Goal: Task Accomplishment & Management: Complete application form

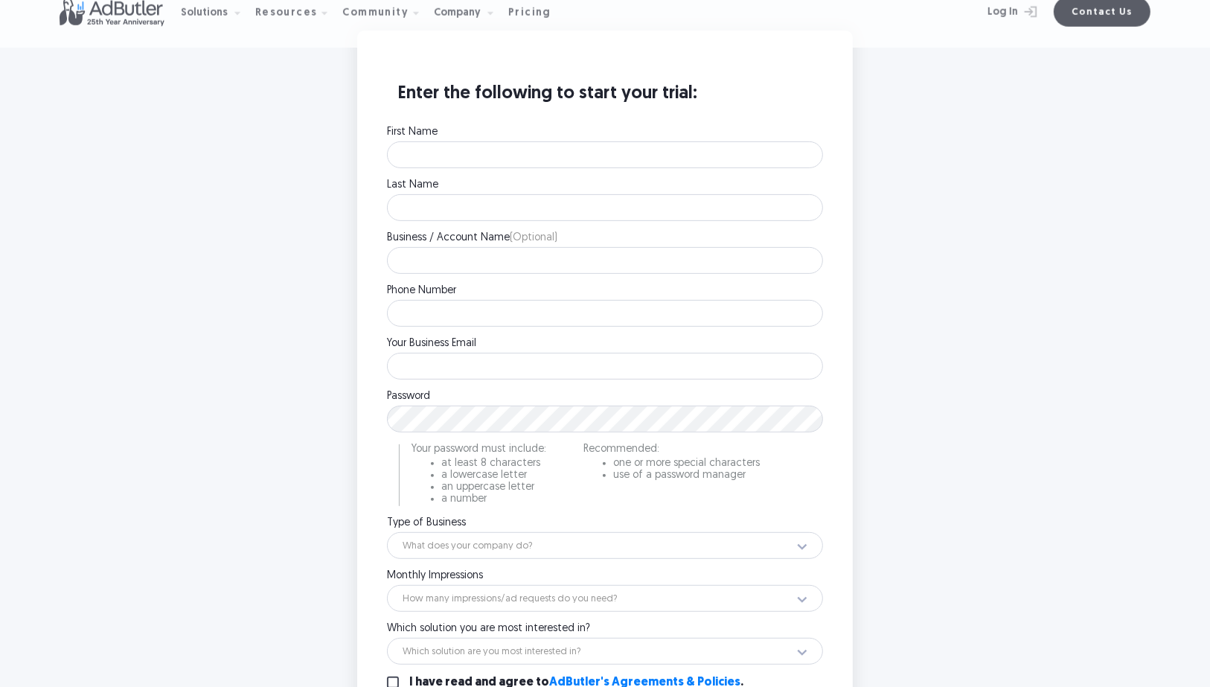
scroll to position [417, 0]
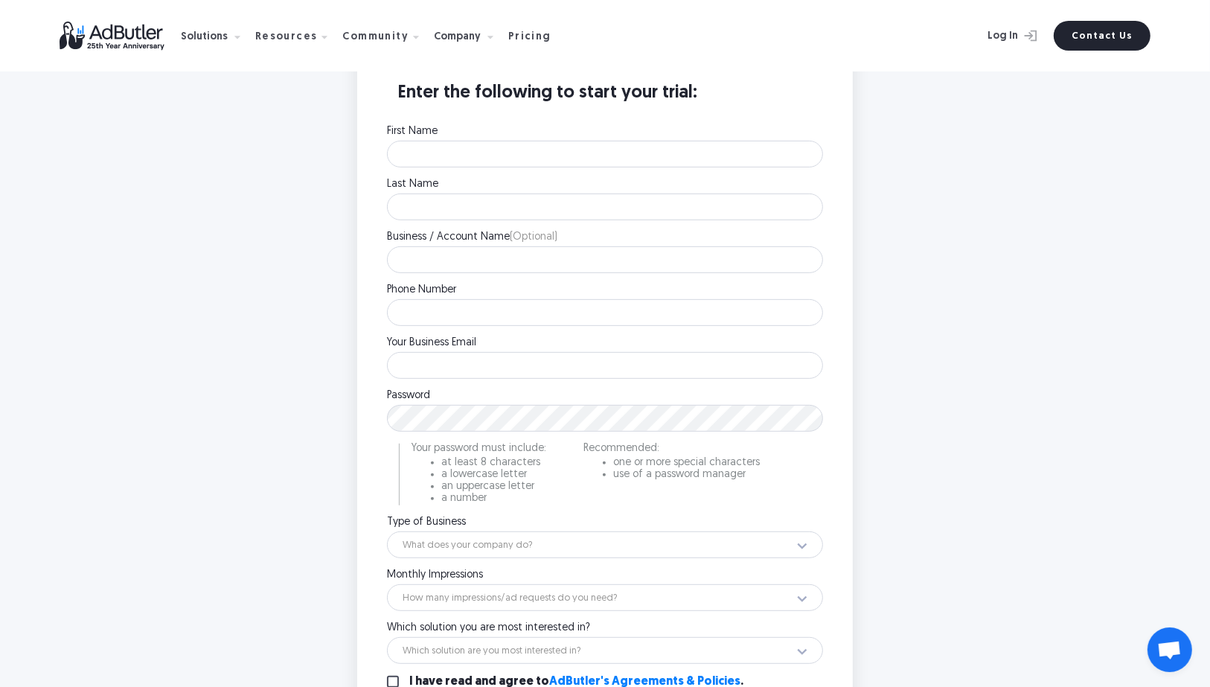
click at [473, 139] on div "First Name Please enter your first name." at bounding box center [605, 146] width 436 height 41
click at [473, 147] on input "First Name" at bounding box center [605, 154] width 436 height 27
type input "JIsahn"
type input "[PERSON_NAME]"
type input "[PHONE_NUMBER]"
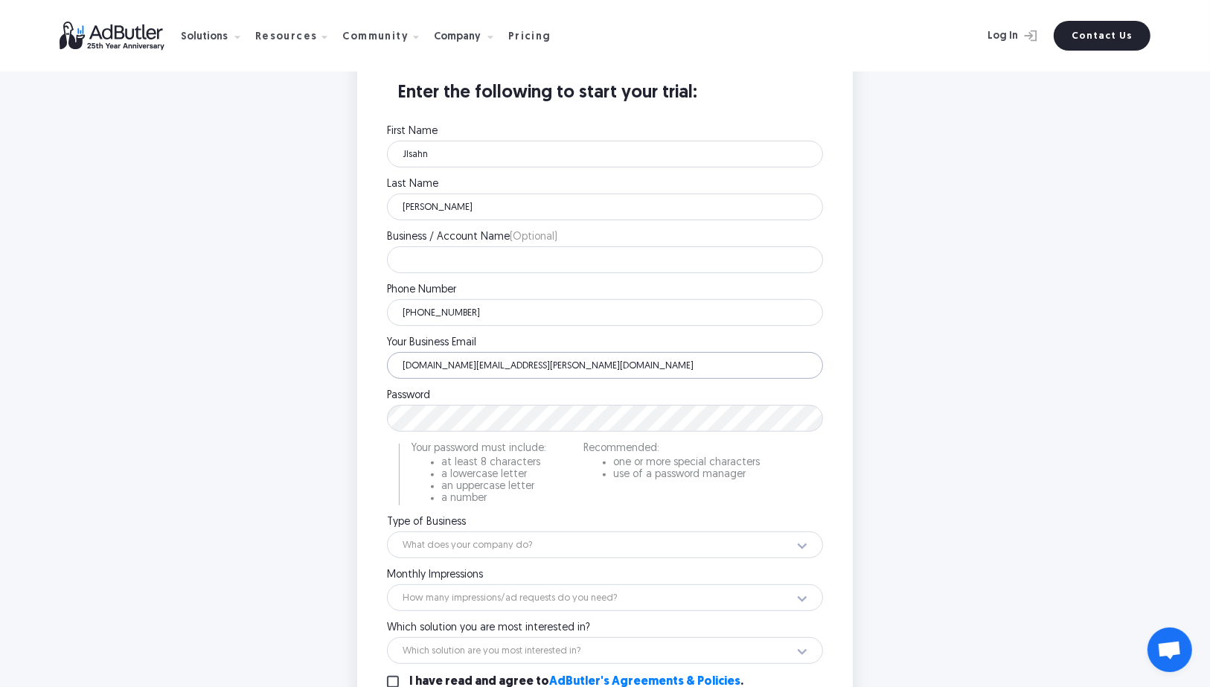
type input "[DOMAIN_NAME][EMAIL_ADDRESS][PERSON_NAME][DOMAIN_NAME]"
click at [513, 553] on select "What does your company do? Ad Network Agency Advertiser Brand Publisher SSP DSP…" at bounding box center [605, 544] width 436 height 27
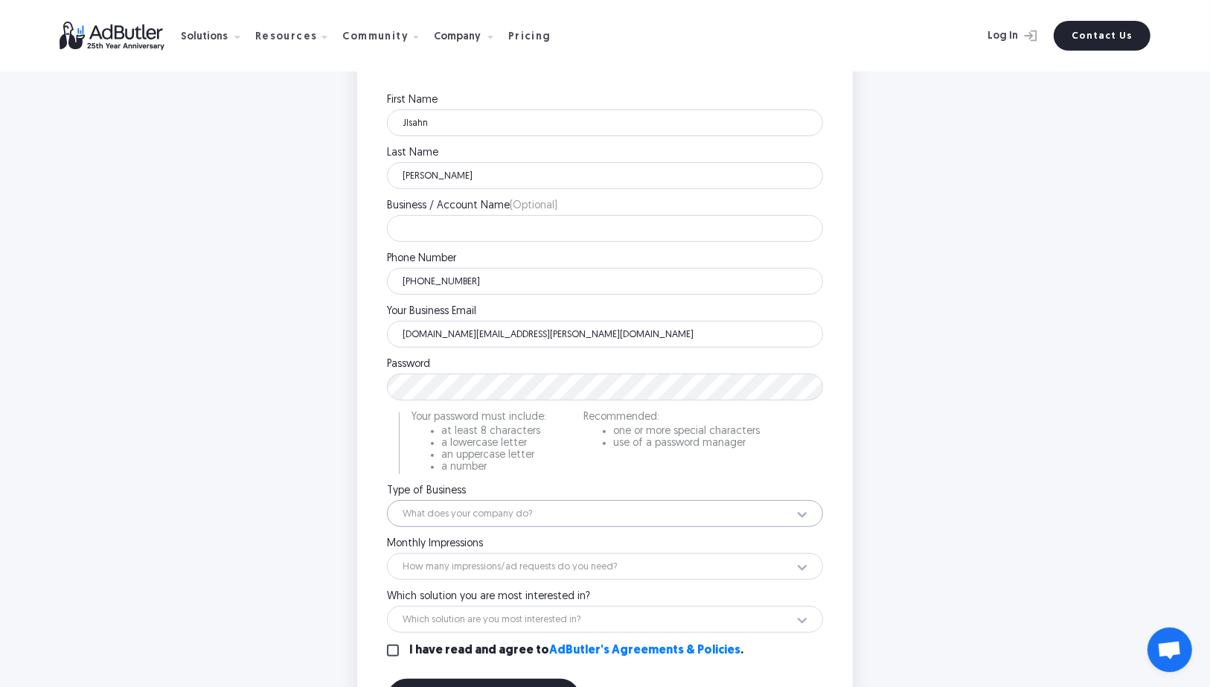
scroll to position [536, 0]
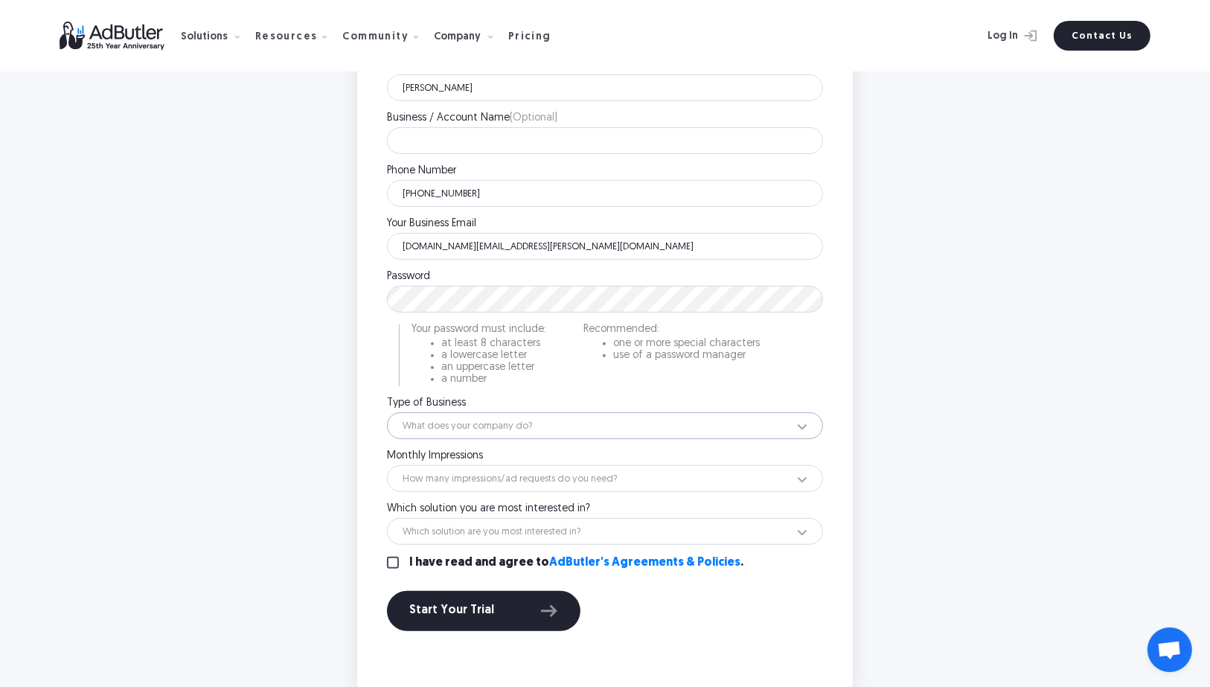
click at [467, 432] on select "What does your company do? Ad Network Agency Advertiser Brand Publisher SSP DSP…" at bounding box center [605, 425] width 436 height 27
click at [474, 419] on select "What does your company do? Ad Network Agency Advertiser Brand Publisher SSP DSP…" at bounding box center [605, 425] width 436 height 27
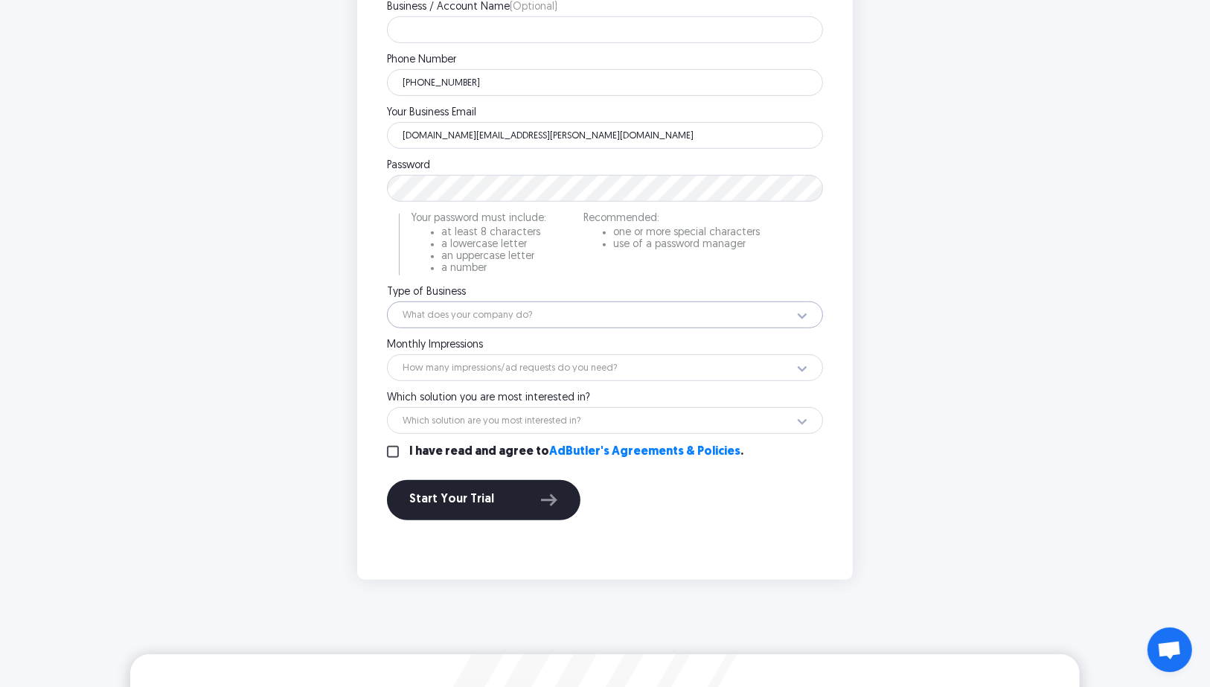
scroll to position [595, 0]
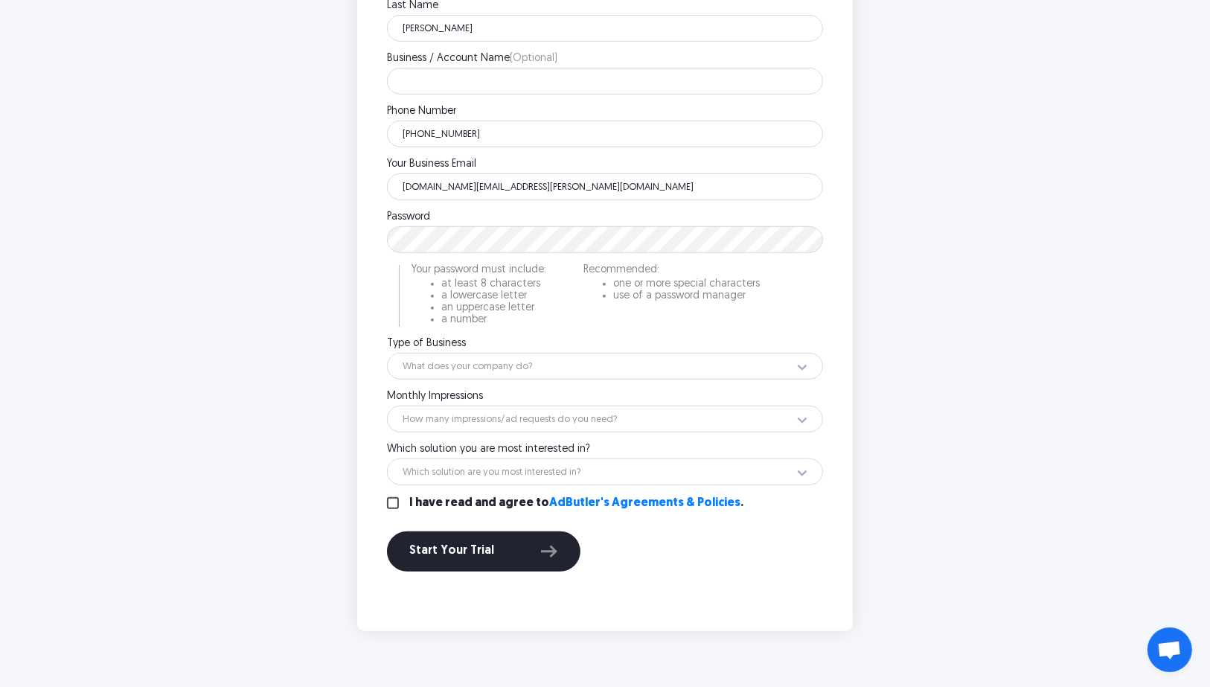
click at [477, 434] on div "First Name [PERSON_NAME] Please enter your first name. Last Name [PERSON_NAME] …" at bounding box center [605, 265] width 436 height 635
click at [483, 423] on select "How many impressions/ad requests do you need? Less than 1 million 1 - 10 millio…" at bounding box center [605, 418] width 436 height 27
select select "18"
click at [387, 405] on select "How many impressions/ad requests do you need? Less than 1 million 1 - 10 millio…" at bounding box center [605, 418] width 436 height 27
click at [505, 479] on select "Which solution are you most interested in? Display Ad Server Supply-Side Progra…" at bounding box center [605, 471] width 436 height 27
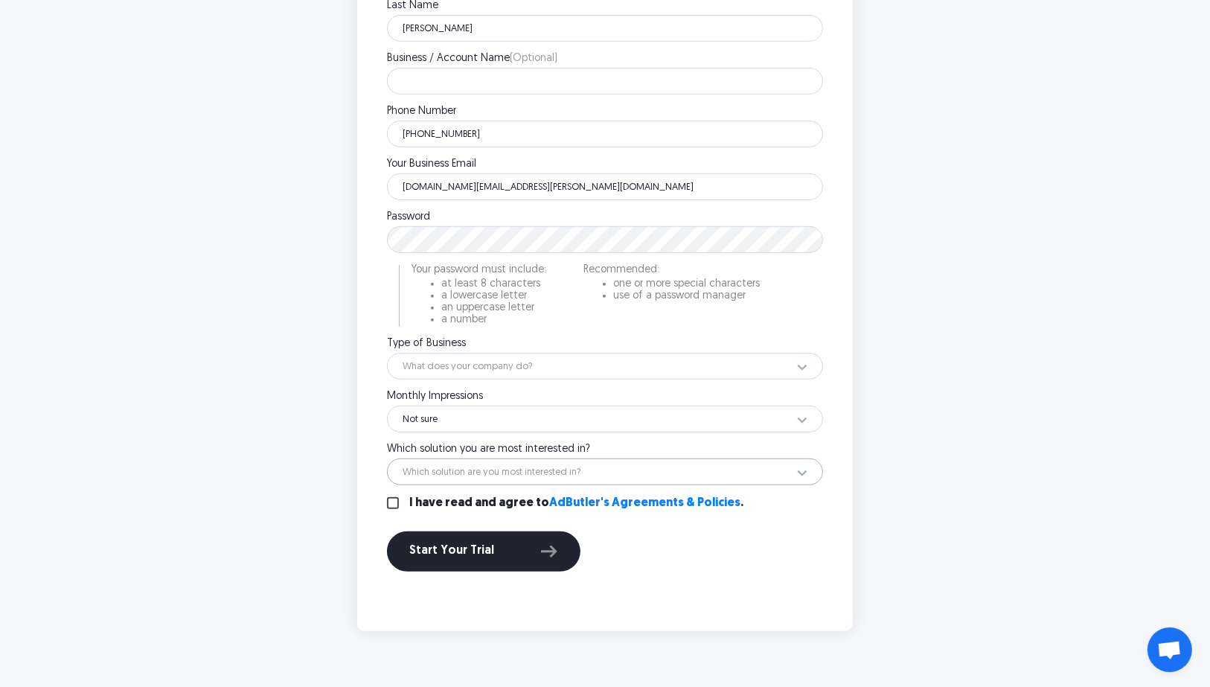
select select "Digital Out-Of-Home Ad Server"
click at [387, 458] on select "Which solution are you most interested in? Display Ad Server Supply-Side Progra…" at bounding box center [605, 471] width 436 height 27
click at [469, 426] on select "How many impressions/ad requests do you need? Less than 1 million 1 - 10 millio…" at bounding box center [605, 418] width 436 height 27
click at [387, 405] on select "How many impressions/ad requests do you need? Less than 1 million 1 - 10 millio…" at bounding box center [605, 418] width 436 height 27
click at [451, 408] on select "How many impressions/ad requests do you need? Less than 1 million 1 - 10 millio…" at bounding box center [605, 418] width 436 height 27
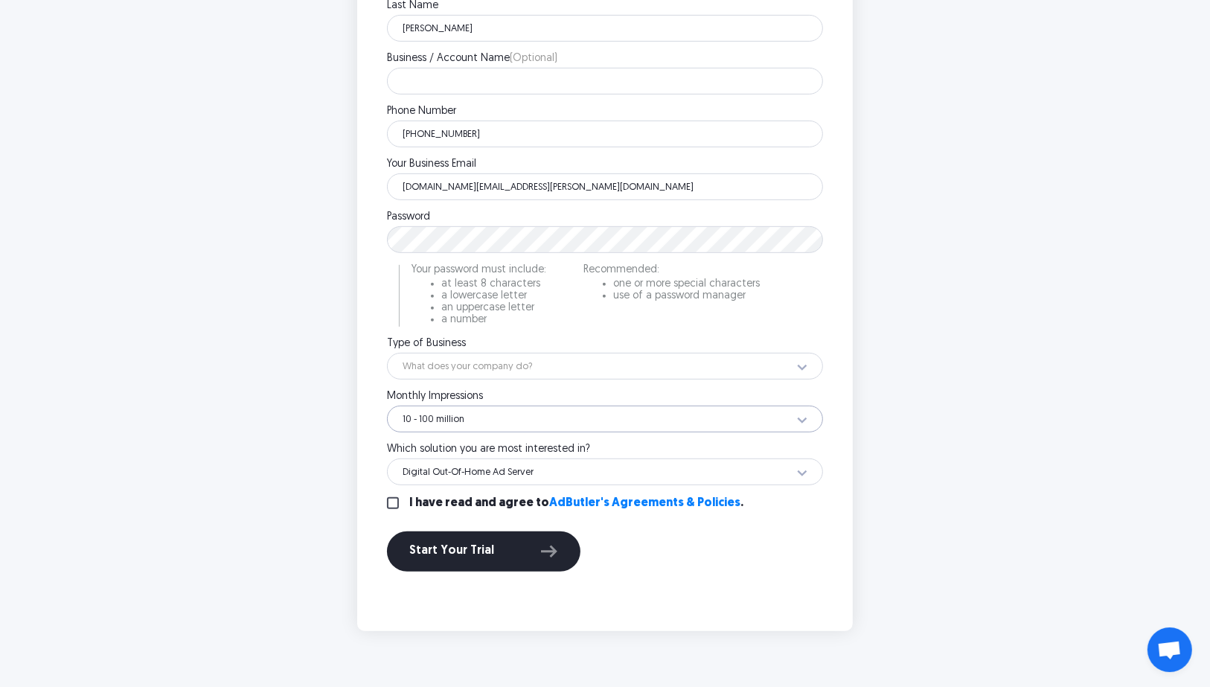
select select "18"
click at [387, 405] on select "How many impressions/ad requests do you need? Less than 1 million 1 - 10 millio…" at bounding box center [605, 418] width 436 height 27
click at [379, 503] on div "Enter the following to start your trial: First Name [PERSON_NAME] Please enter …" at bounding box center [605, 241] width 466 height 750
click at [395, 504] on input "I have read and agree to AdButler's Agreements & Policies ." at bounding box center [393, 503] width 12 height 12
checkbox input "true"
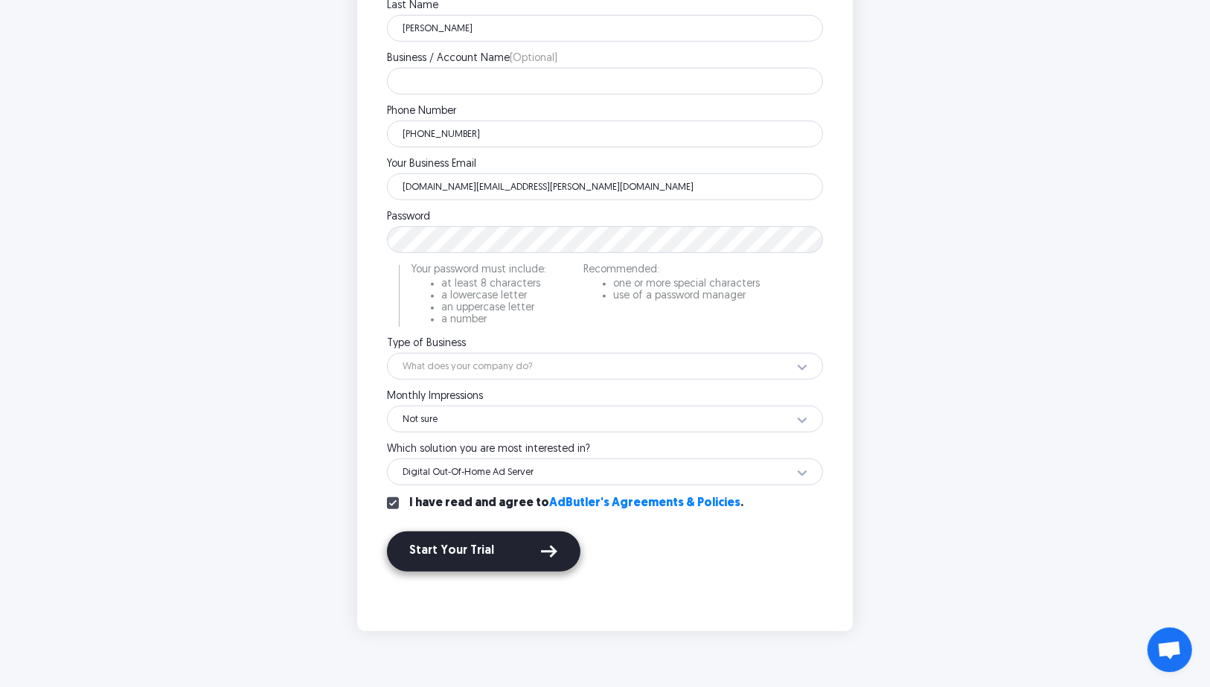
drag, startPoint x: 434, startPoint y: 544, endPoint x: 440, endPoint y: 551, distance: 10.0
click at [434, 545] on div "Start Your Trial" at bounding box center [483, 551] width 149 height 19
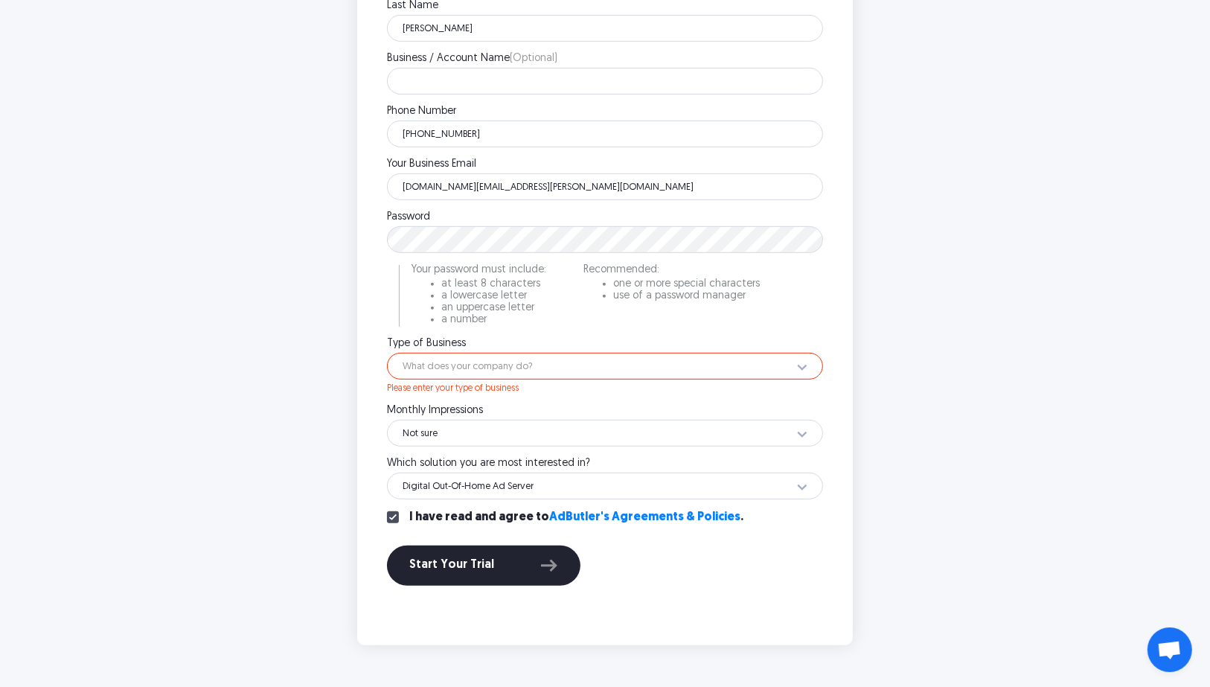
click at [529, 359] on select "What does your company do? Ad Network Agency Advertiser Brand Publisher SSP DSP…" at bounding box center [605, 366] width 436 height 27
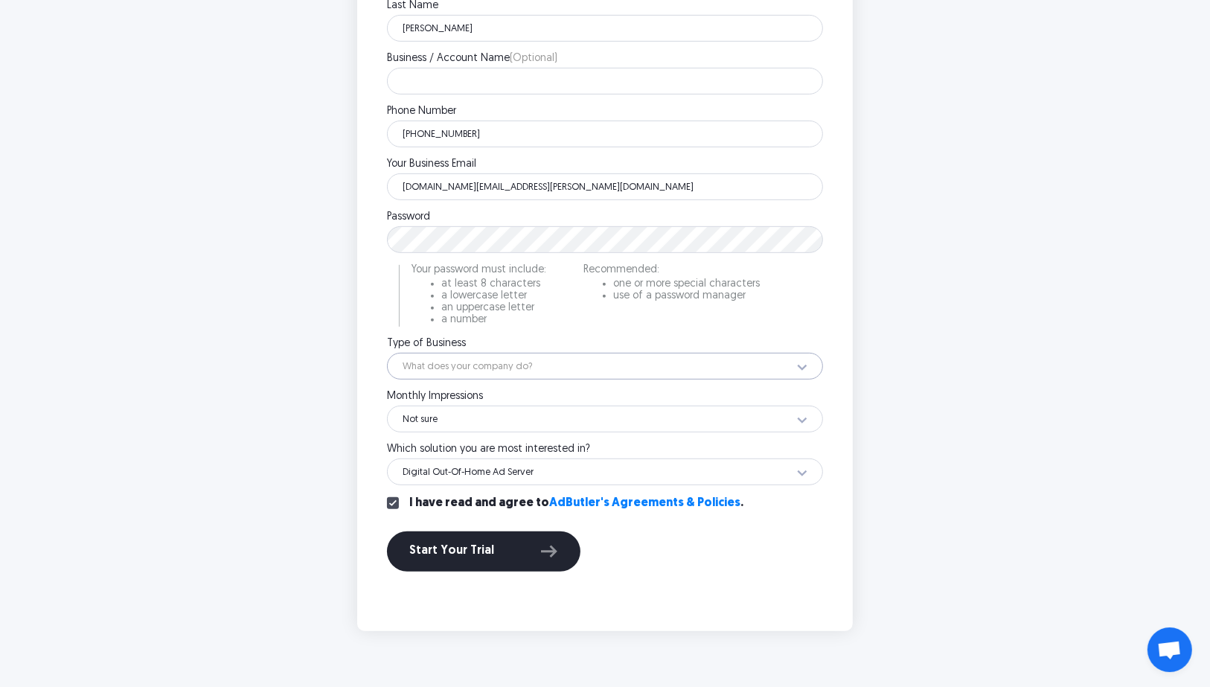
select select "32"
click at [387, 353] on select "What does your company do? Ad Network Agency Advertiser Brand Publisher SSP DSP…" at bounding box center [605, 366] width 436 height 27
click at [510, 551] on div "Start Your Trial" at bounding box center [483, 551] width 149 height 19
